Goal: Task Accomplishment & Management: Complete application form

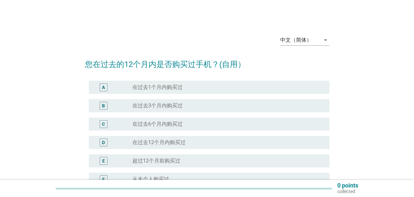
scroll to position [33, 0]
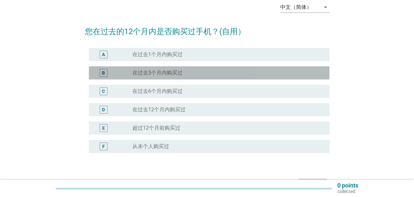
click at [168, 71] on label "在过去3个月内购买过" at bounding box center [157, 72] width 50 height 7
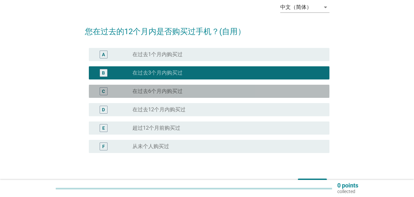
click at [119, 87] on div "C" at bounding box center [113, 91] width 38 height 8
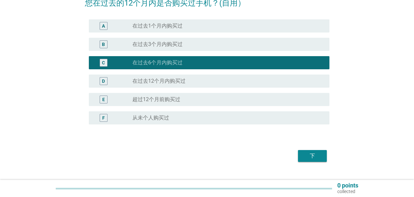
scroll to position [66, 0]
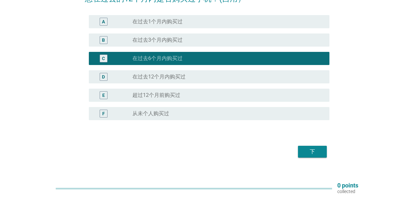
click at [320, 153] on div "下" at bounding box center [312, 151] width 18 height 8
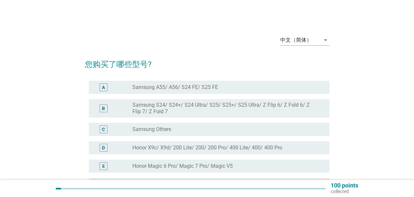
scroll to position [33, 0]
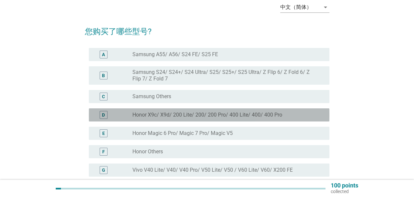
click at [239, 114] on label "Honor X9c/ X9d/ 200 Lite/ 200/ 200 Pro/ 400 Lite/ 400/ 400 Pro" at bounding box center [207, 114] width 150 height 7
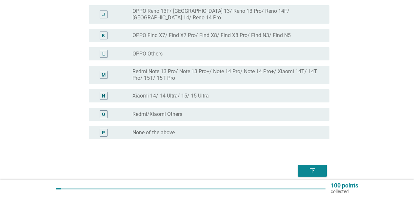
scroll to position [262, 0]
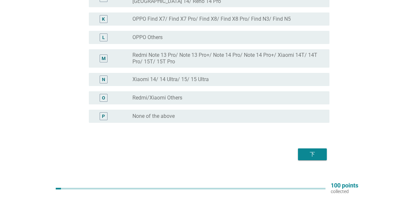
click at [304, 150] on div "下" at bounding box center [312, 154] width 18 height 8
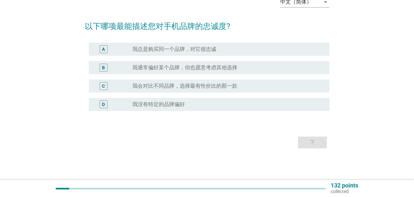
scroll to position [0, 0]
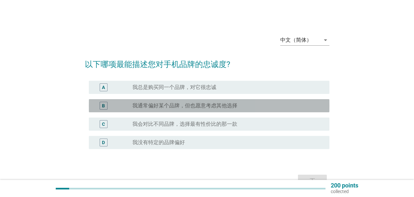
click at [236, 105] on label "我通常偏好某个品牌，但也愿意考虑其他选择" at bounding box center [184, 105] width 105 height 7
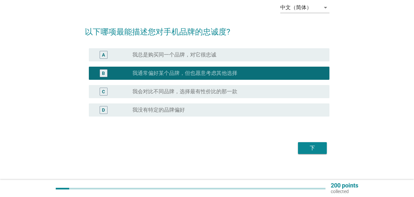
scroll to position [33, 0]
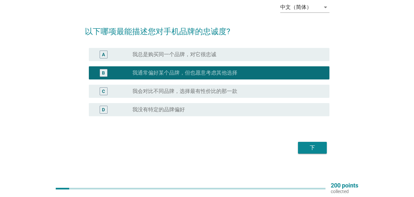
click at [321, 143] on button "下" at bounding box center [312, 148] width 29 height 12
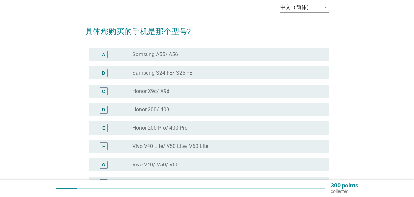
click at [184, 91] on div "radio_button_unchecked Honor X9c/ X9d" at bounding box center [225, 91] width 186 height 7
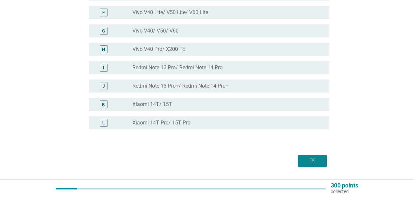
scroll to position [185, 0]
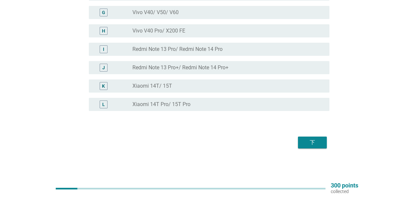
click at [313, 144] on div "下" at bounding box center [312, 142] width 18 height 8
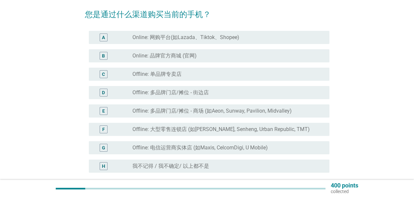
scroll to position [66, 0]
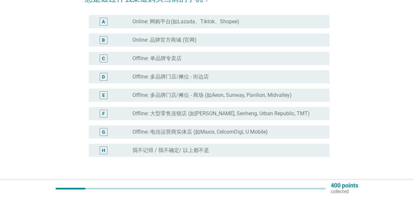
click at [229, 95] on label "Offline: 多品牌门店/摊位 - 商场 (如Aeon, Sunway, Pavilion, Midvalley)" at bounding box center [211, 95] width 159 height 7
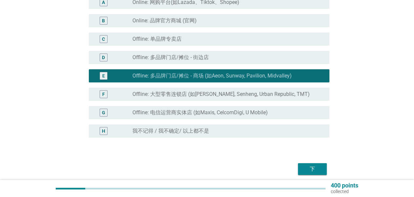
scroll to position [98, 0]
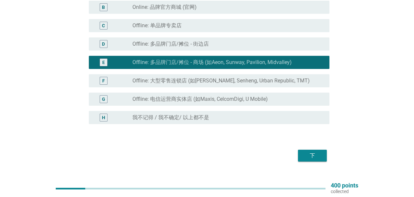
click at [311, 147] on div "下" at bounding box center [207, 155] width 244 height 16
click at [309, 151] on button "下" at bounding box center [312, 155] width 29 height 12
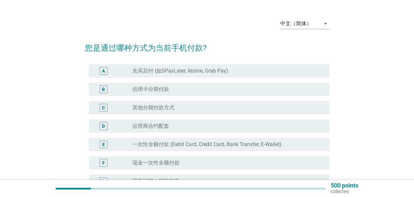
scroll to position [33, 0]
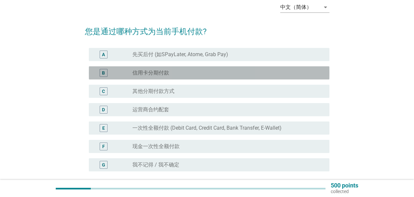
click at [182, 70] on div "radio_button_unchecked 信用卡分期付款" at bounding box center [225, 72] width 186 height 7
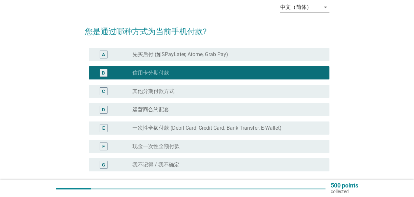
scroll to position [66, 0]
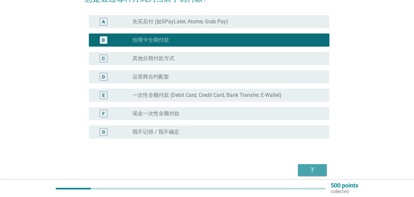
click at [320, 169] on div "下" at bounding box center [312, 170] width 18 height 8
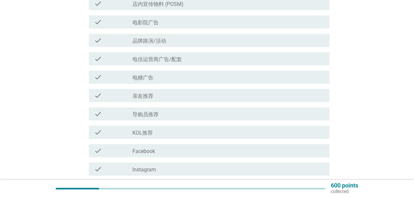
scroll to position [197, 0]
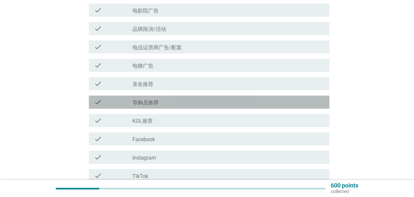
click at [186, 98] on div "check_box_outline_blank 导购员推荐" at bounding box center [228, 102] width 192 height 8
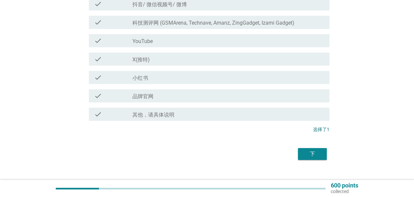
scroll to position [393, 0]
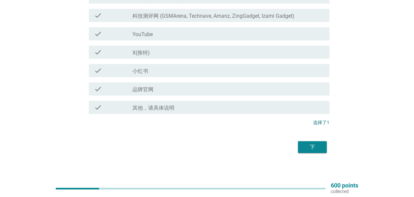
click at [322, 148] on button "下" at bounding box center [312, 147] width 29 height 12
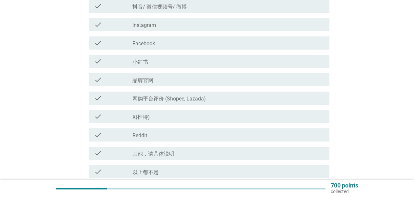
scroll to position [164, 0]
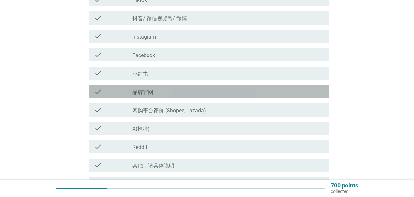
click at [159, 90] on div "check_box_outline_blank 品牌官网" at bounding box center [228, 91] width 192 height 8
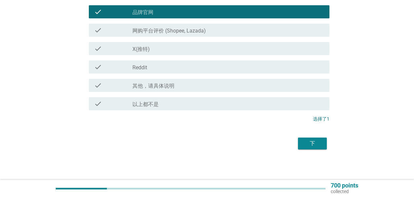
scroll to position [244, 0]
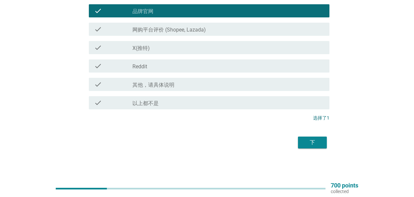
click at [301, 139] on button "下" at bounding box center [312, 142] width 29 height 12
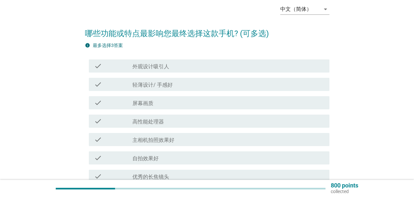
scroll to position [33, 0]
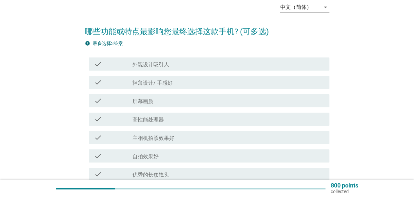
click at [193, 79] on div "check_box_outline_blank 轻薄设计/ 手感好" at bounding box center [228, 82] width 192 height 8
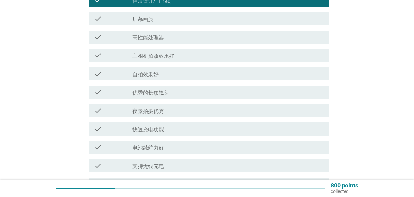
scroll to position [131, 0]
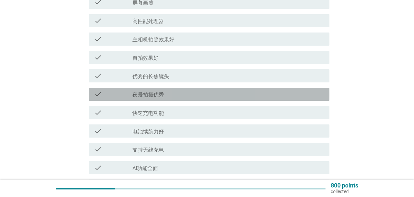
click at [173, 95] on div "check_box_outline_blank 夜景拍摄优秀" at bounding box center [228, 94] width 192 height 8
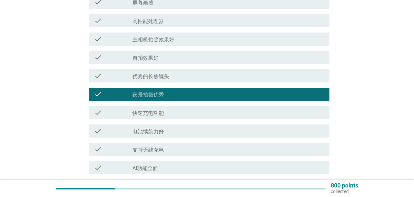
click at [174, 108] on div "check_box_outline_blank 快速充电功能" at bounding box center [228, 112] width 192 height 8
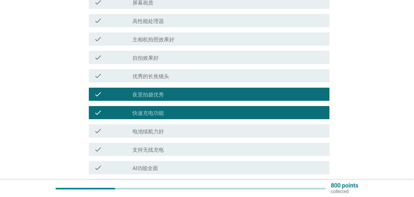
click at [169, 91] on div "check_box_outline_blank 夜景拍摄优秀" at bounding box center [228, 94] width 192 height 8
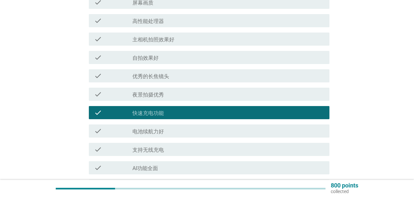
click at [166, 129] on div "check_box_outline_blank 电池续航力好" at bounding box center [228, 131] width 192 height 8
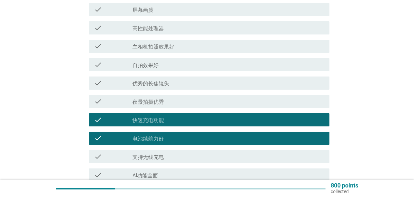
scroll to position [109, 0]
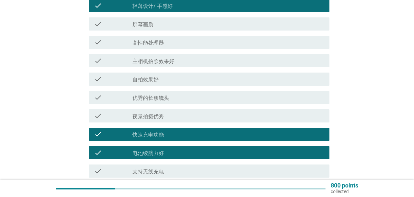
click at [172, 6] on label "轻薄设计/ 手感好" at bounding box center [152, 6] width 40 height 7
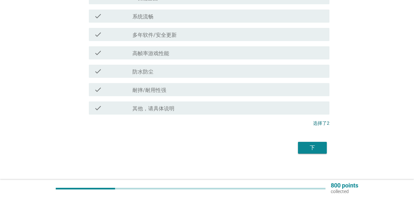
scroll to position [306, 0]
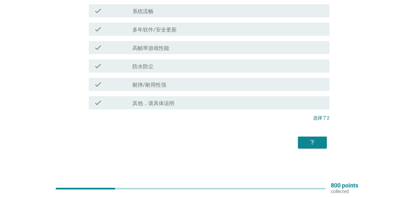
click at [159, 80] on div "check check_box_outline_blank 耐摔/耐用性强" at bounding box center [209, 84] width 240 height 13
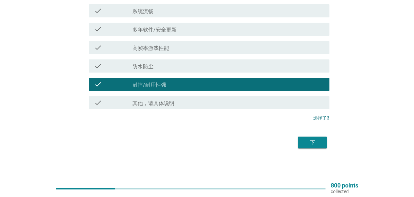
click at [312, 138] on button "下" at bounding box center [312, 142] width 29 height 12
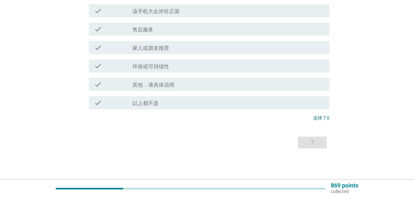
scroll to position [0, 0]
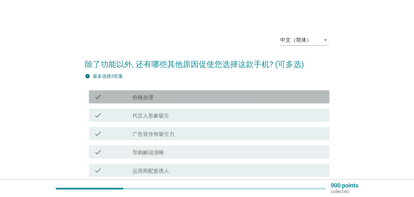
click at [177, 97] on div "check_box_outline_blank 价格合理" at bounding box center [228, 97] width 192 height 8
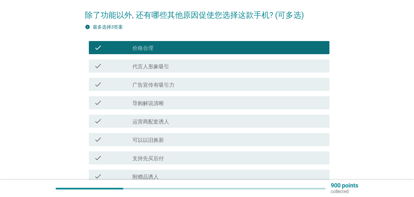
scroll to position [66, 0]
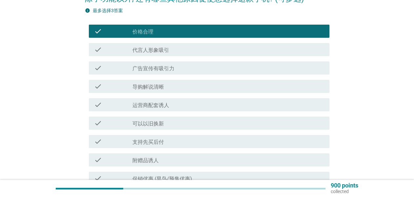
click at [181, 105] on div "check_box_outline_blank 运营商配套诱人" at bounding box center [228, 105] width 192 height 8
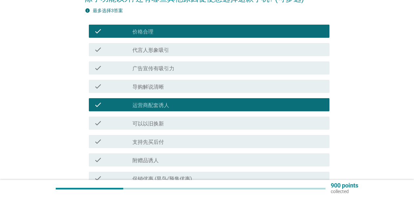
click at [180, 119] on div "check check_box_outline_blank 可以以旧换新" at bounding box center [209, 122] width 240 height 13
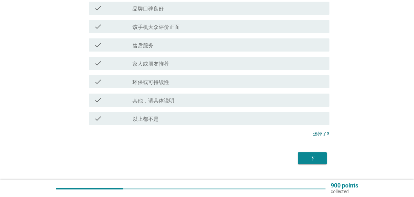
scroll to position [269, 0]
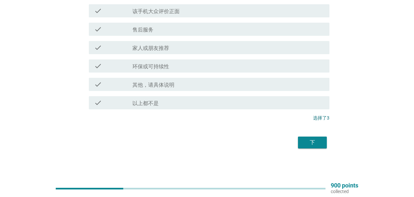
click at [302, 142] on button "下" at bounding box center [312, 142] width 29 height 12
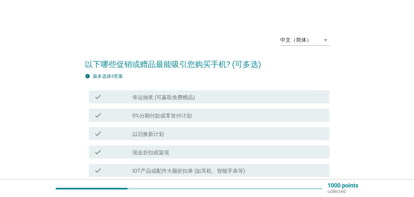
scroll to position [33, 0]
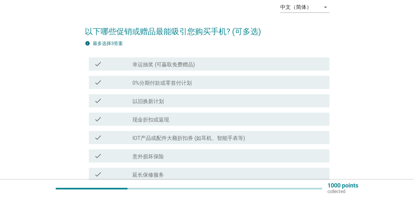
click at [169, 81] on label "0%分期付款或零首付计划" at bounding box center [161, 83] width 59 height 7
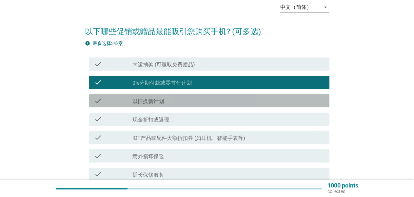
click at [183, 98] on div "check_box_outline_blank 以旧换新计划" at bounding box center [228, 101] width 192 height 8
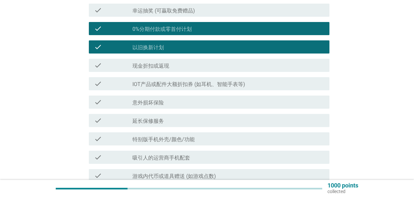
scroll to position [98, 0]
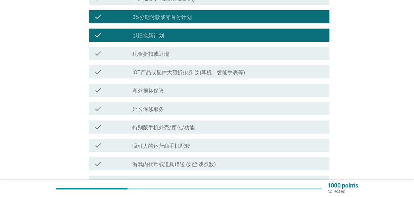
click at [197, 105] on div "check_box_outline_blank 延长保修服务" at bounding box center [228, 109] width 192 height 8
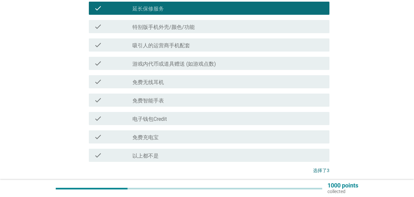
scroll to position [251, 0]
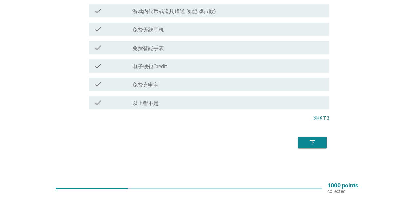
click at [311, 144] on div "下" at bounding box center [312, 142] width 18 height 8
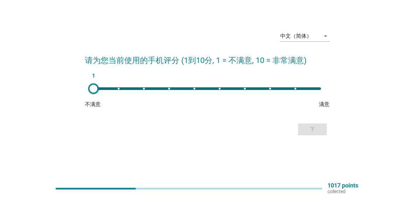
scroll to position [0, 0]
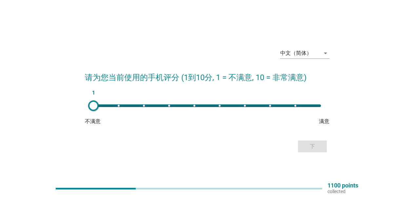
click at [215, 105] on div "1" at bounding box center [206, 105] width 227 height 3
type input "7"
drag, startPoint x: 215, startPoint y: 105, endPoint x: 243, endPoint y: 106, distance: 27.9
click at [243, 106] on div at bounding box center [243, 105] width 10 height 10
click at [309, 145] on div "下" at bounding box center [312, 146] width 18 height 8
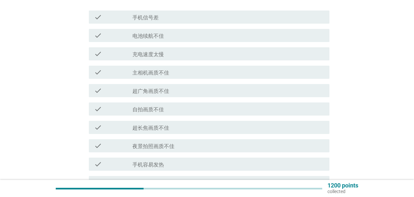
scroll to position [66, 0]
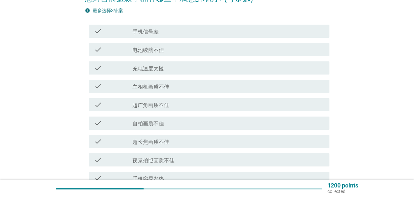
click at [157, 68] on label "充电速度太慢" at bounding box center [147, 68] width 31 height 7
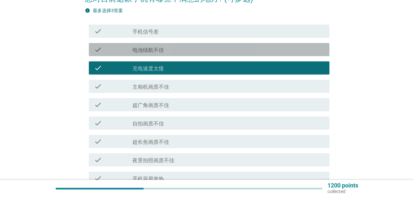
click at [162, 51] on label "电池续航不佳" at bounding box center [147, 50] width 31 height 7
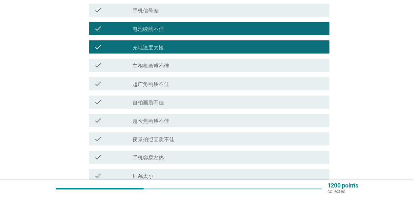
scroll to position [98, 0]
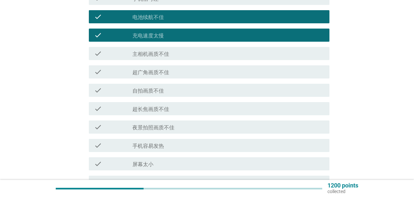
click at [166, 130] on label "夜景拍照画质不佳" at bounding box center [153, 127] width 42 height 7
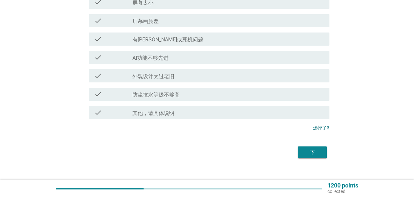
scroll to position [269, 0]
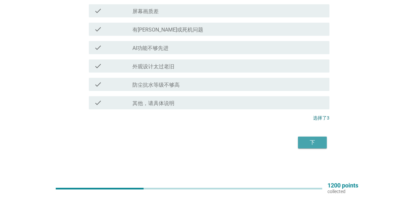
click at [309, 144] on div "下" at bounding box center [312, 142] width 18 height 8
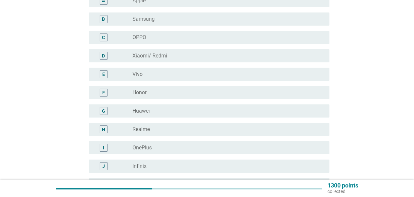
scroll to position [98, 0]
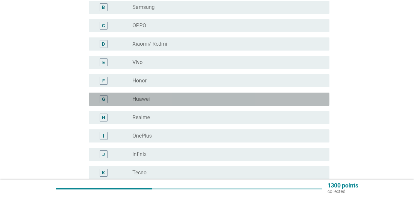
click at [159, 95] on div "G radio_button_unchecked Huawei" at bounding box center [209, 98] width 240 height 13
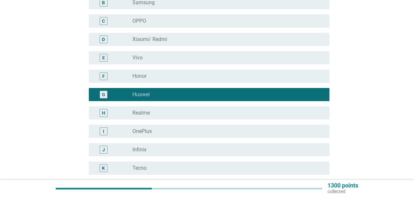
scroll to position [197, 0]
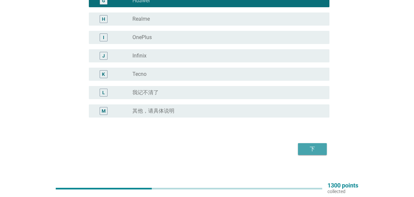
click at [323, 151] on button "下" at bounding box center [312, 149] width 29 height 12
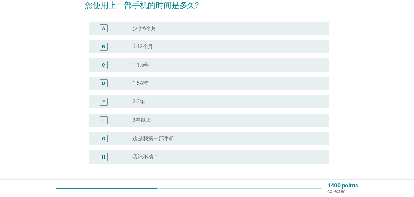
scroll to position [66, 0]
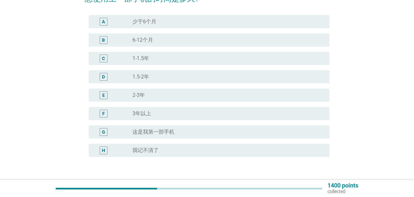
click at [158, 98] on div "radio_button_unchecked 2-3年" at bounding box center [225, 95] width 186 height 7
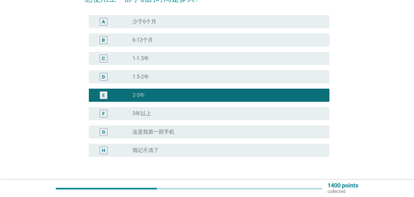
click at [165, 74] on div "radio_button_unchecked 1.5-2年" at bounding box center [225, 76] width 186 height 7
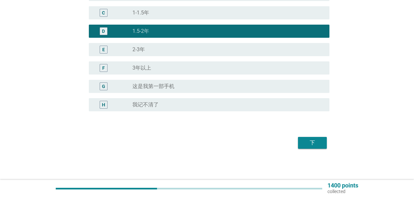
scroll to position [111, 0]
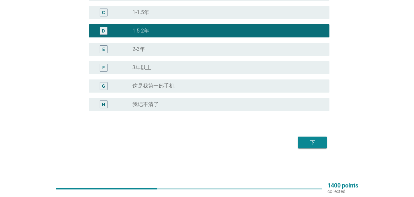
click at [312, 146] on div "下" at bounding box center [312, 142] width 18 height 8
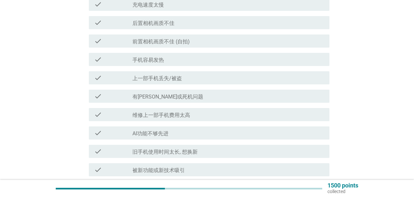
scroll to position [164, 0]
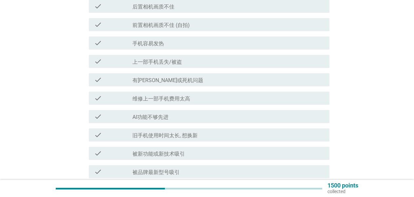
click at [176, 81] on div "check_box_outline_blank 有[PERSON_NAME]或死机问题" at bounding box center [228, 80] width 192 height 8
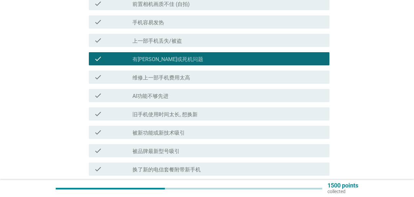
scroll to position [197, 0]
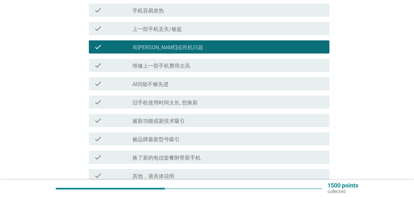
click at [167, 68] on label "维修上一部手机费用太高" at bounding box center [161, 66] width 58 height 7
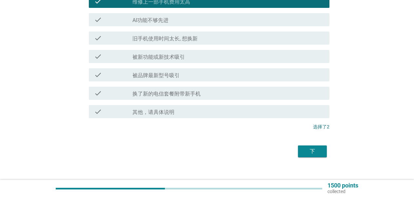
scroll to position [269, 0]
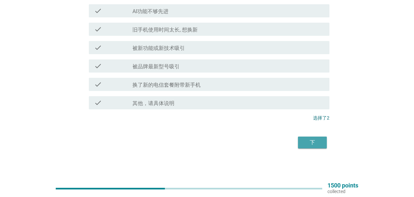
click at [309, 141] on div "下" at bounding box center [312, 142] width 18 height 8
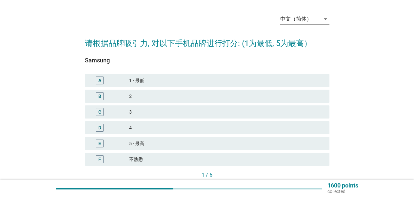
scroll to position [33, 0]
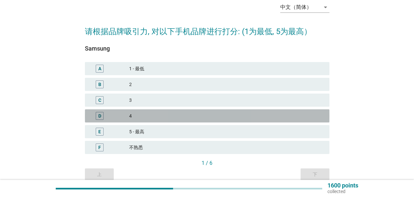
click at [149, 112] on div "4" at bounding box center [226, 116] width 195 height 8
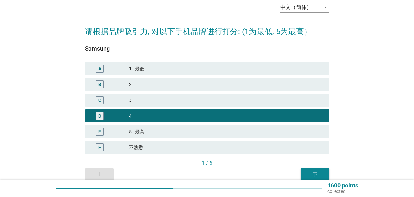
click at [309, 169] on button "下" at bounding box center [314, 174] width 29 height 12
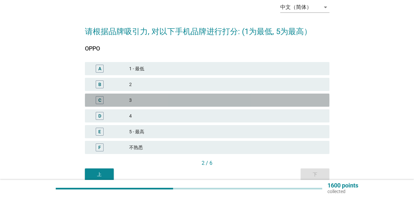
click at [149, 101] on div "3" at bounding box center [226, 100] width 195 height 8
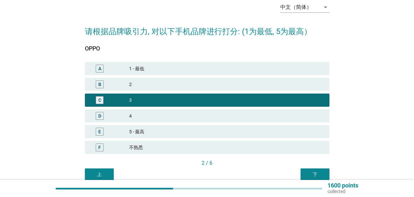
scroll to position [63, 0]
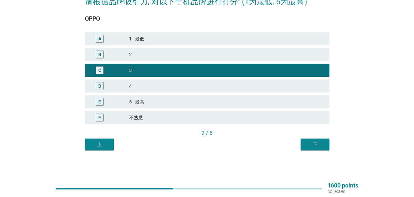
click at [318, 143] on div "下" at bounding box center [315, 144] width 18 height 7
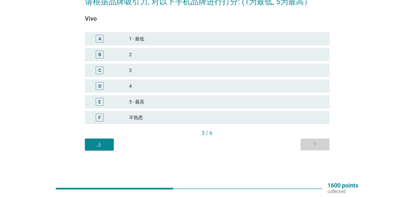
scroll to position [0, 0]
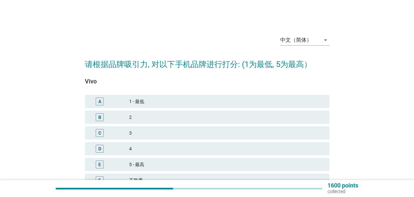
click at [144, 115] on div "2" at bounding box center [226, 117] width 195 height 8
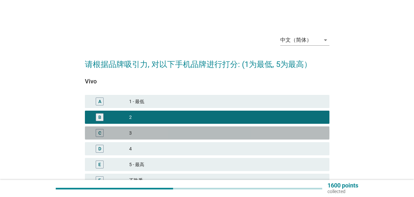
click at [141, 127] on div "C 3" at bounding box center [207, 132] width 244 height 13
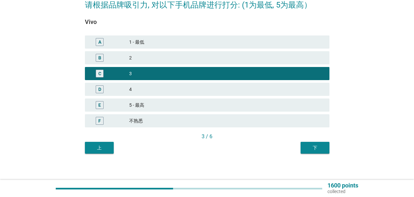
scroll to position [63, 0]
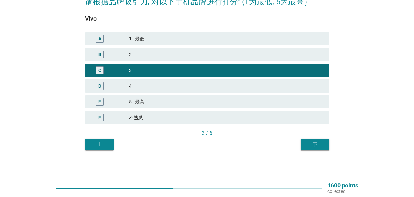
click at [314, 141] on div "下" at bounding box center [315, 144] width 18 height 7
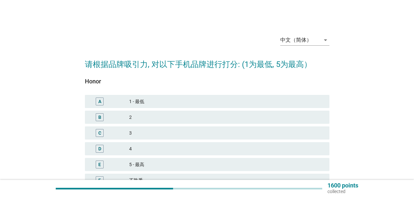
scroll to position [33, 0]
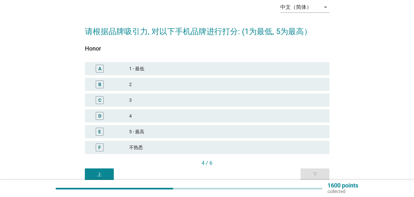
click at [141, 110] on div "D 4" at bounding box center [207, 115] width 244 height 13
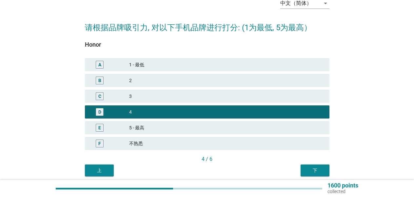
scroll to position [63, 0]
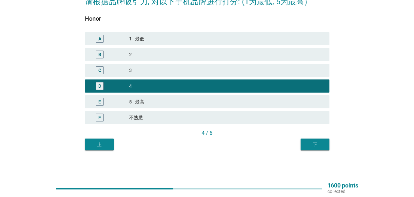
click at [318, 137] on div "4 / 6" at bounding box center [207, 133] width 244 height 9
click at [318, 145] on div "下" at bounding box center [315, 144] width 18 height 7
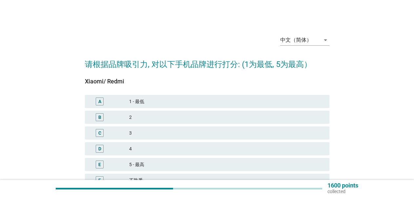
click at [157, 132] on div "3" at bounding box center [226, 133] width 195 height 8
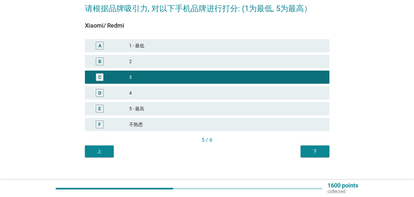
scroll to position [63, 0]
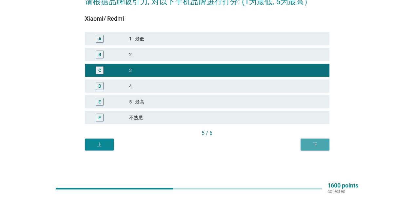
click at [317, 144] on div "下" at bounding box center [315, 144] width 18 height 7
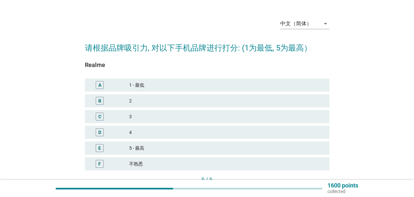
scroll to position [33, 0]
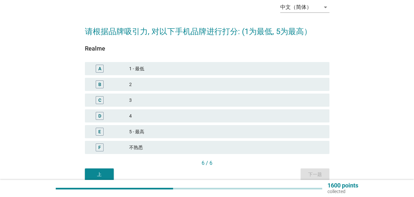
click at [143, 96] on div "3" at bounding box center [226, 100] width 195 height 8
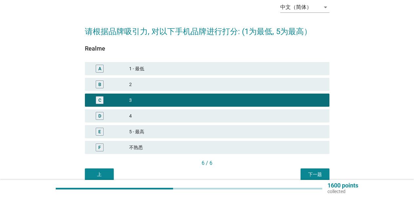
scroll to position [63, 0]
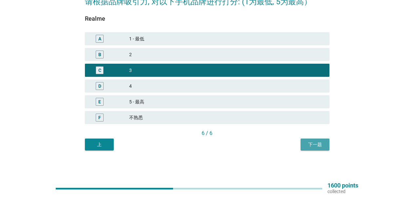
click at [311, 140] on button "下一题" at bounding box center [314, 144] width 29 height 12
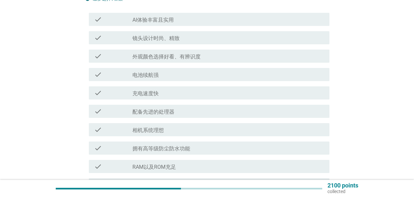
scroll to position [66, 0]
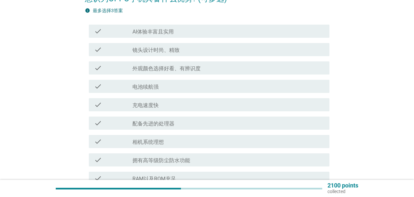
click at [190, 53] on div "check_box_outline_blank 镜头设计时尚、精致" at bounding box center [228, 50] width 192 height 8
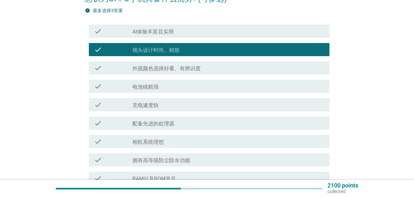
click at [177, 101] on div "check_box_outline_blank 充电速度快" at bounding box center [228, 105] width 192 height 8
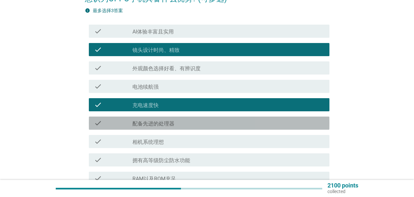
click at [177, 118] on div "check check_box_outline_blank 配备先进的处理器" at bounding box center [209, 122] width 240 height 13
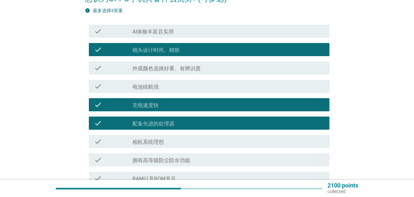
click at [176, 93] on div "check check_box_outline_blank 电池续航强" at bounding box center [207, 86] width 244 height 18
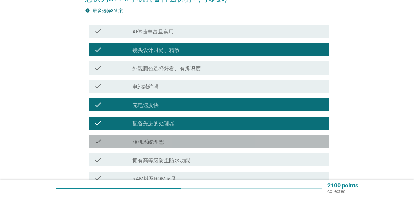
click at [172, 137] on div "check check_box_outline_blank 相机系统理想" at bounding box center [209, 141] width 240 height 13
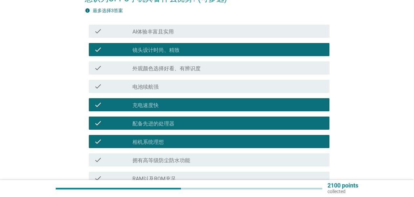
click at [172, 120] on div "check_box_outline_blank 配备先进的处理器" at bounding box center [228, 123] width 192 height 8
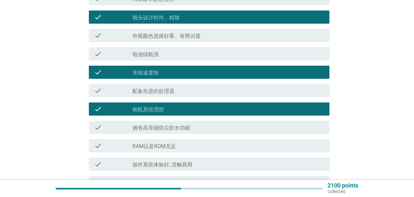
scroll to position [98, 0]
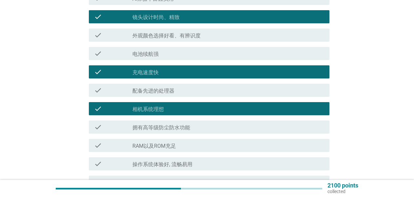
click at [193, 70] on div "check_box_outline_blank 充电速度快" at bounding box center [228, 72] width 192 height 8
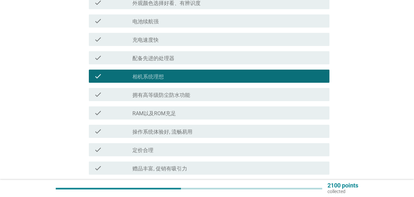
scroll to position [131, 0]
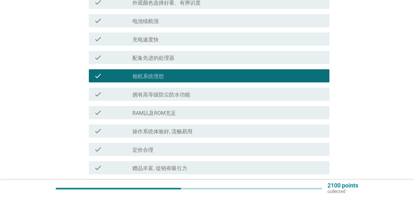
click at [187, 111] on div "check_box_outline_blank RAM以及ROM充足" at bounding box center [228, 112] width 192 height 8
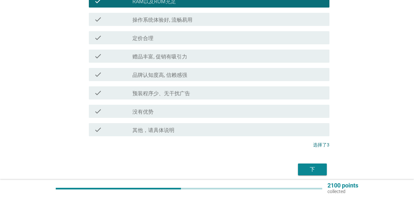
scroll to position [262, 0]
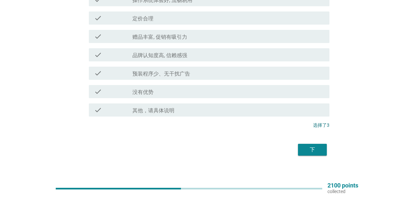
click at [303, 144] on button "下" at bounding box center [312, 150] width 29 height 12
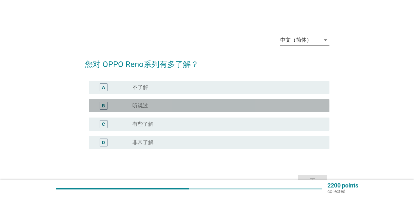
click at [155, 100] on div "B radio_button_unchecked 听说过" at bounding box center [209, 105] width 240 height 13
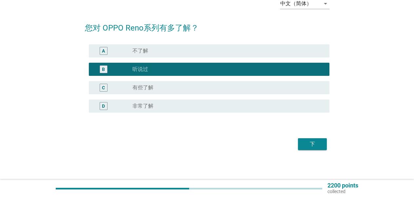
scroll to position [38, 0]
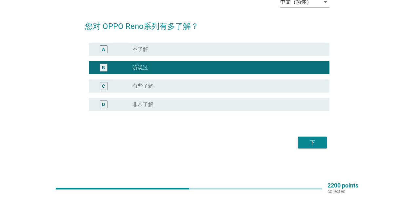
click at [303, 139] on div "下" at bounding box center [312, 142] width 18 height 8
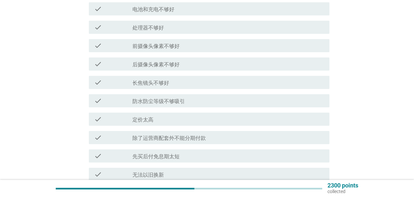
scroll to position [131, 0]
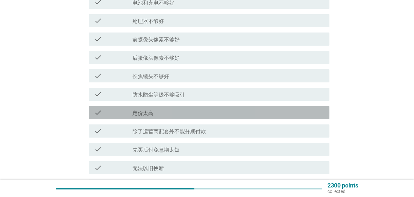
click at [185, 110] on div "check_box_outline_blank 定价太高" at bounding box center [228, 112] width 192 height 8
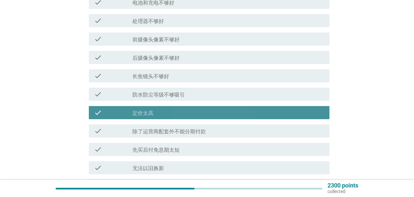
click at [185, 110] on div "check_box_outline_blank 定价太高" at bounding box center [228, 112] width 192 height 8
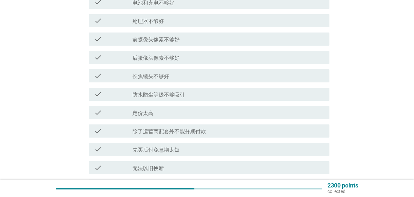
click at [193, 128] on label "除了运营商配套外不能分期付款" at bounding box center [168, 131] width 73 height 7
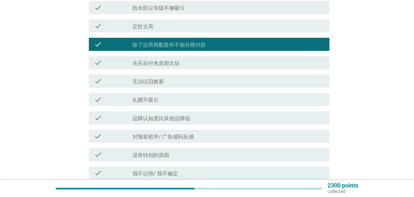
scroll to position [229, 0]
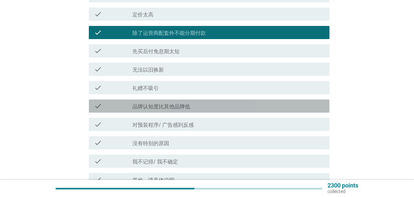
click at [170, 106] on label "品牌认知度比其他品牌低" at bounding box center [161, 106] width 58 height 7
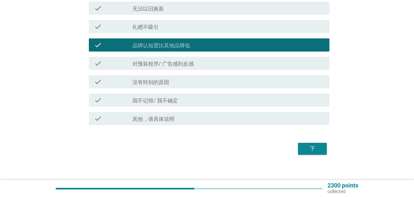
scroll to position [295, 0]
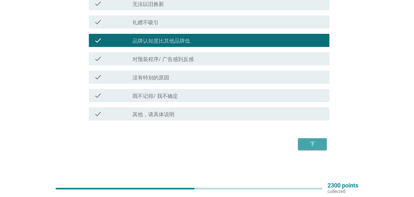
click at [298, 139] on button "下" at bounding box center [312, 144] width 29 height 12
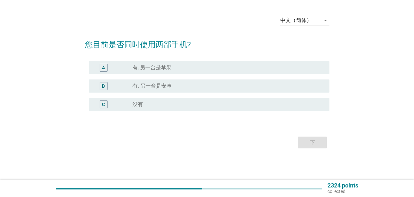
scroll to position [0, 0]
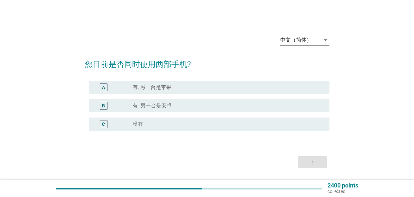
click at [158, 125] on div "radio_button_unchecked 没有" at bounding box center [225, 124] width 186 height 7
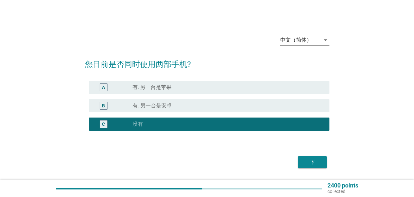
click at [317, 158] on div "下" at bounding box center [312, 162] width 18 height 8
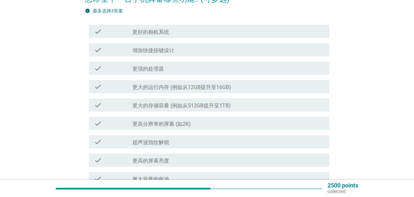
scroll to position [66, 0]
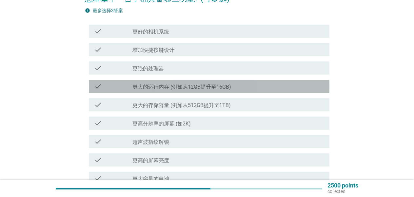
click at [182, 84] on label "更大的运行内存 (例如从12GB提升至16GB)" at bounding box center [181, 87] width 99 height 7
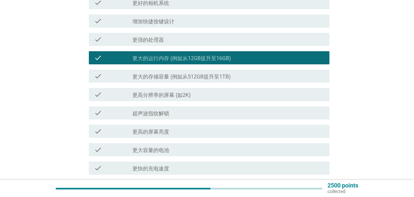
scroll to position [131, 0]
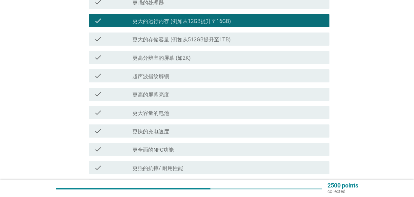
click at [155, 109] on div "check_box_outline_blank 更大容量的电池" at bounding box center [228, 112] width 192 height 8
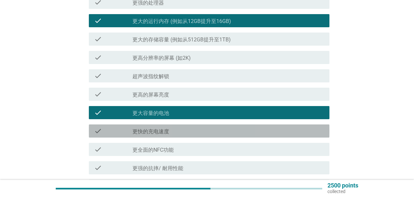
click at [161, 126] on div "check check_box_outline_blank 更快的充电速度" at bounding box center [209, 130] width 240 height 13
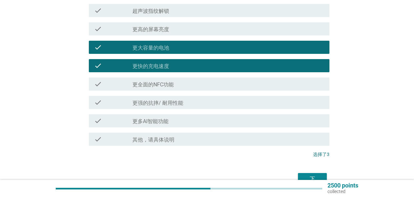
scroll to position [197, 0]
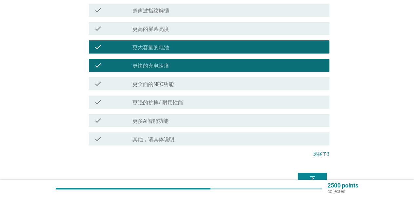
click at [179, 103] on label "更强的抗摔/ 耐用性能" at bounding box center [157, 102] width 51 height 7
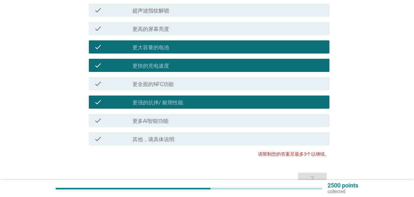
scroll to position [131, 0]
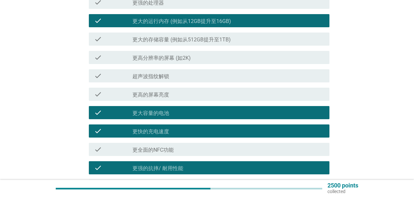
click at [167, 22] on label "更大的运行内存 (例如从12GB提升至16GB)" at bounding box center [181, 21] width 99 height 7
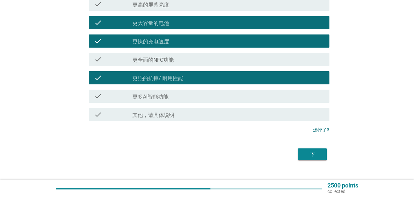
scroll to position [229, 0]
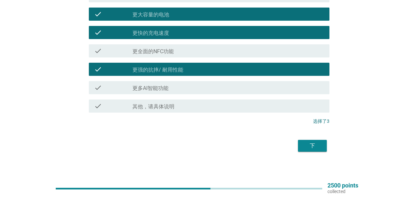
click at [312, 144] on div "下" at bounding box center [312, 146] width 18 height 8
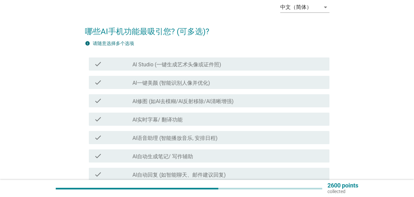
scroll to position [66, 0]
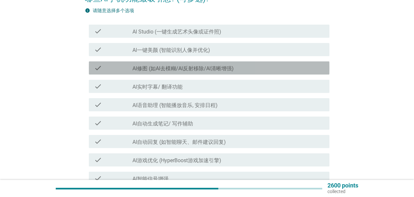
click at [196, 70] on label "AI修图 (如AI去模糊/Al反射移除/Al清晰增强)" at bounding box center [182, 68] width 101 height 7
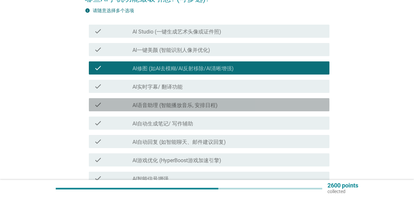
click at [196, 103] on label "Al语音助理 (智能播放音乐, 安排日程)" at bounding box center [174, 105] width 85 height 7
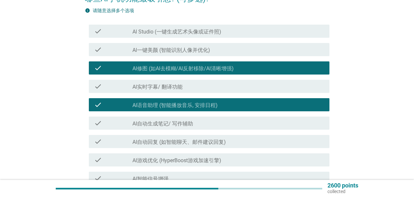
click at [200, 139] on label "AI自动回复 (如智能聊天、邮件建议回复)" at bounding box center [178, 142] width 93 height 7
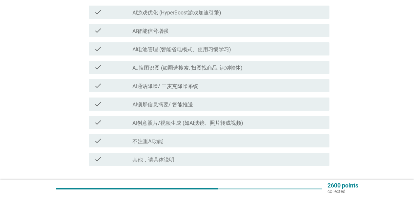
scroll to position [229, 0]
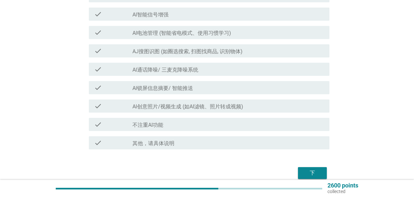
click at [321, 168] on button "下" at bounding box center [312, 173] width 29 height 12
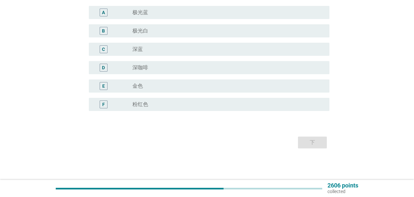
scroll to position [0, 0]
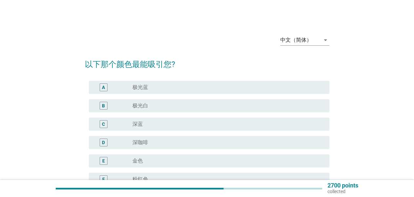
click at [165, 85] on div "radio_button_unchecked 极光蓝" at bounding box center [225, 87] width 186 height 7
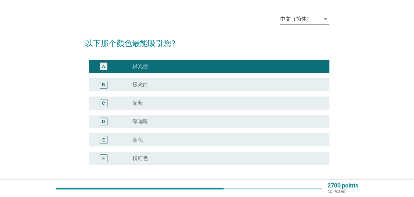
scroll to position [33, 0]
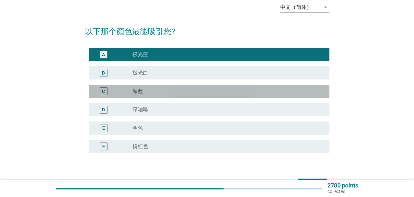
click at [152, 91] on div "radio_button_unchecked 深蓝" at bounding box center [225, 91] width 186 height 7
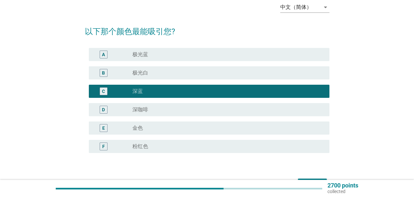
click at [149, 55] on div "radio_button_unchecked 极光蓝" at bounding box center [225, 54] width 186 height 7
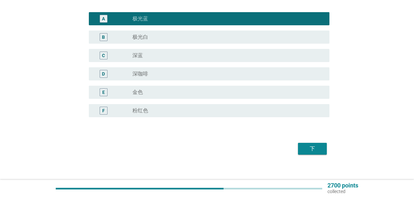
scroll to position [75, 0]
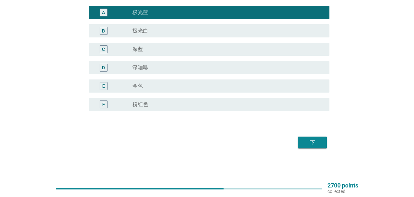
click at [309, 142] on div "下" at bounding box center [312, 142] width 18 height 8
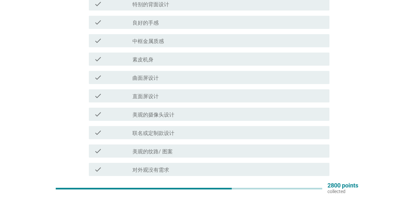
scroll to position [66, 0]
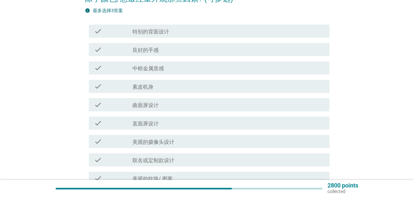
click at [179, 30] on div "check_box_outline_blank 特别的背面设计" at bounding box center [228, 31] width 192 height 8
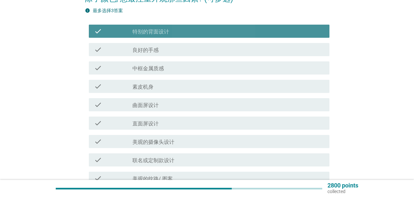
click at [179, 30] on div "check_box_outline_blank 特别的背面设计" at bounding box center [228, 31] width 192 height 8
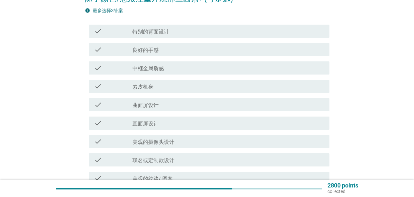
click at [171, 50] on div "check_box_outline_blank 良好的手感" at bounding box center [228, 50] width 192 height 8
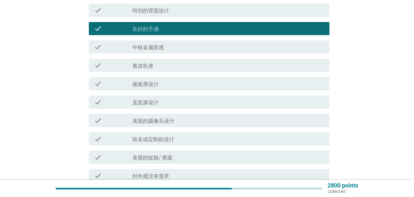
scroll to position [98, 0]
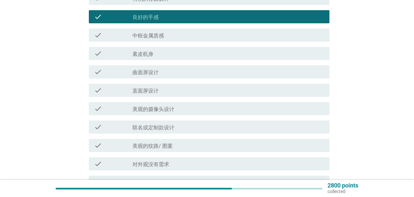
click at [167, 87] on div "check_box_outline_blank 直面屏设计" at bounding box center [228, 90] width 192 height 8
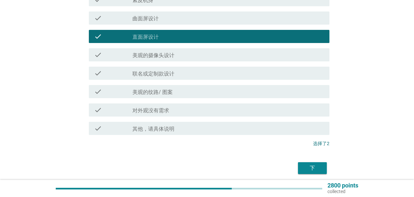
scroll to position [164, 0]
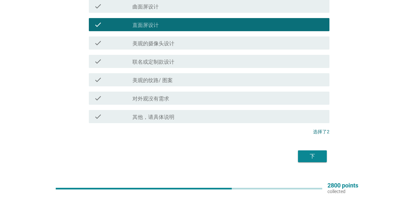
click at [305, 150] on button "下" at bounding box center [312, 156] width 29 height 12
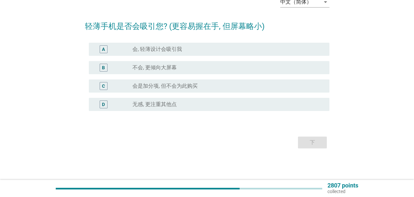
scroll to position [0, 0]
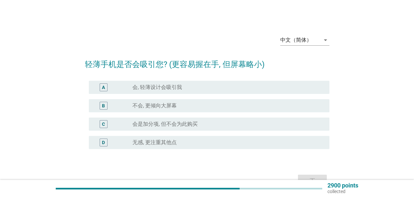
click at [187, 84] on div "radio_button_unchecked 会, 轻薄设计会吸引我" at bounding box center [225, 87] width 186 height 7
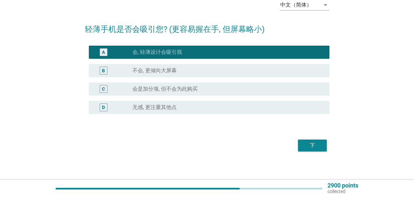
scroll to position [38, 0]
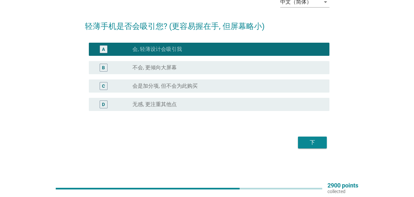
click at [308, 139] on div "下" at bounding box center [312, 142] width 18 height 8
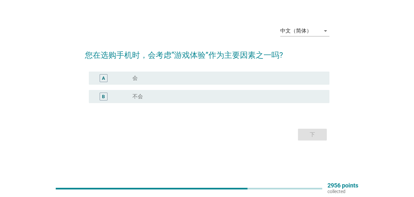
scroll to position [0, 0]
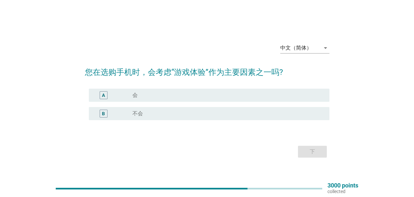
click at [143, 117] on div "radio_button_unchecked 不会" at bounding box center [228, 113] width 192 height 8
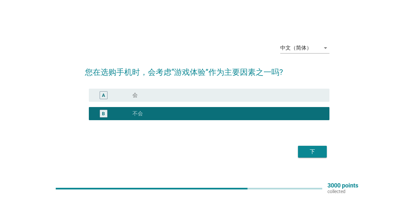
click at [315, 147] on button "下" at bounding box center [312, 151] width 29 height 12
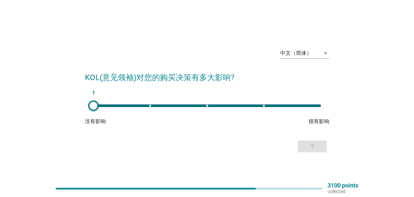
click at [205, 105] on div "1" at bounding box center [206, 105] width 227 height 3
type input "3"
click at [305, 144] on div "下" at bounding box center [312, 146] width 18 height 8
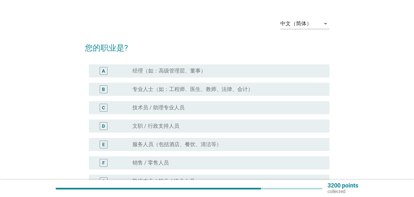
scroll to position [33, 0]
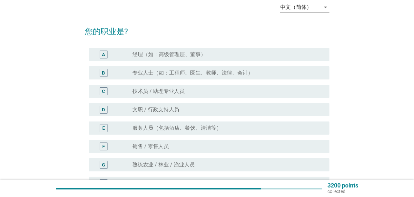
click at [199, 108] on div "radio_button_unchecked 文职 / 行政支持人员" at bounding box center [225, 109] width 186 height 7
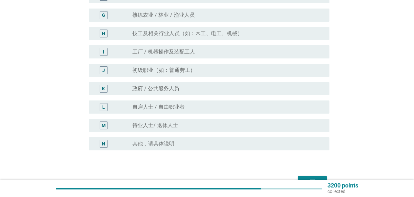
scroll to position [197, 0]
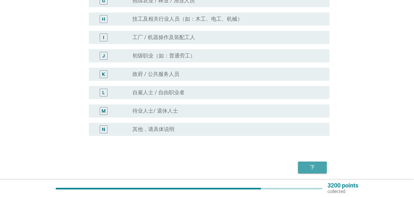
click at [318, 161] on button "下" at bounding box center [312, 167] width 29 height 12
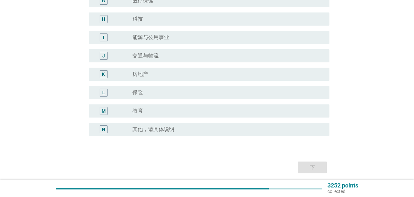
scroll to position [0, 0]
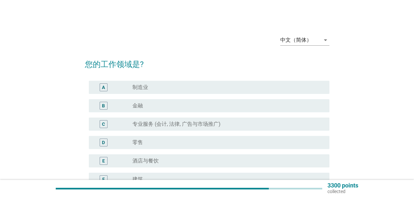
click at [185, 86] on div "radio_button_unchecked 制造业" at bounding box center [225, 87] width 186 height 7
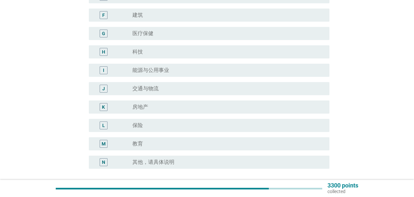
scroll to position [221, 0]
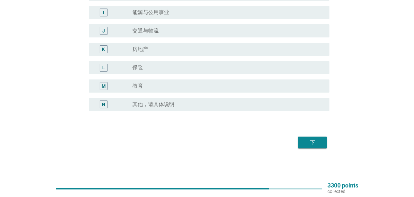
click at [306, 139] on div "下" at bounding box center [312, 142] width 18 height 8
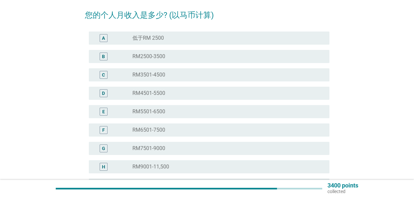
scroll to position [66, 0]
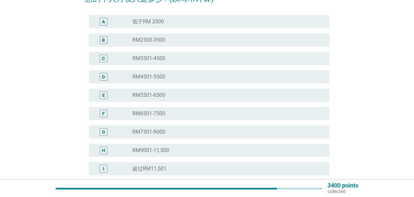
click at [172, 42] on div "radio_button_unchecked RM2500-3500" at bounding box center [225, 40] width 186 height 7
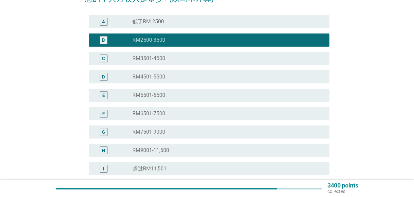
scroll to position [130, 0]
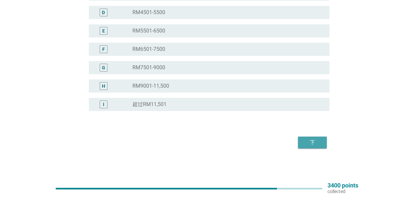
click at [317, 139] on div "下" at bounding box center [312, 142] width 18 height 8
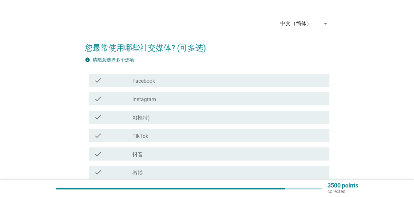
scroll to position [33, 0]
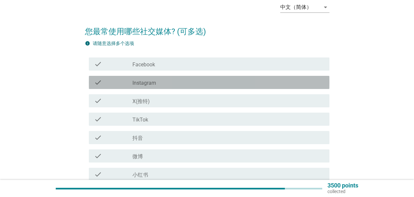
click at [167, 83] on div "check_box_outline_blank Instagram" at bounding box center [228, 82] width 192 height 8
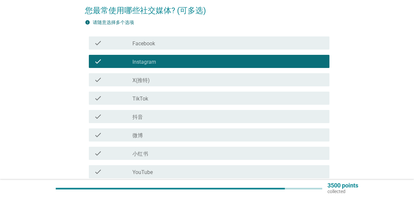
scroll to position [66, 0]
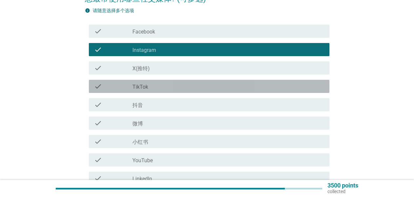
click at [167, 83] on div "check_box_outline_blank TikTok" at bounding box center [228, 86] width 192 height 8
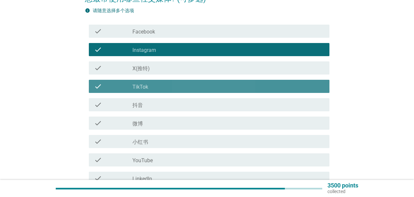
click at [167, 83] on div "check_box_outline_blank TikTok" at bounding box center [228, 86] width 192 height 8
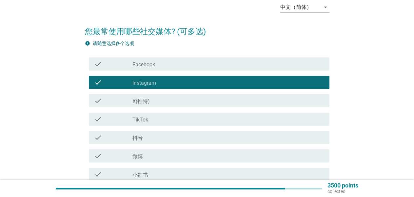
click at [167, 62] on div "check_box_outline_blank Facebook" at bounding box center [228, 64] width 192 height 8
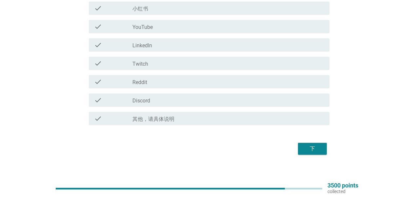
scroll to position [205, 0]
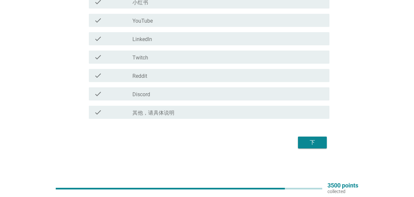
click at [313, 141] on div "下" at bounding box center [312, 142] width 18 height 8
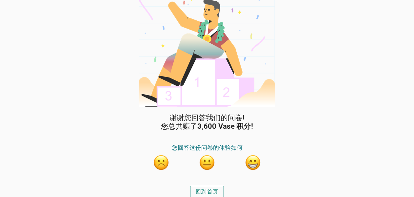
scroll to position [11, 0]
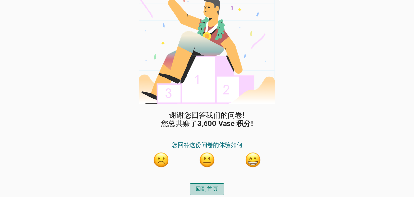
click at [216, 188] on div "回到首页" at bounding box center [207, 189] width 23 height 8
